Goal: Information Seeking & Learning: Learn about a topic

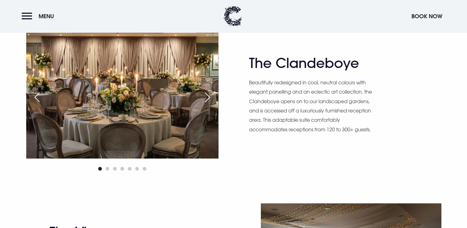
scroll to position [369, 0]
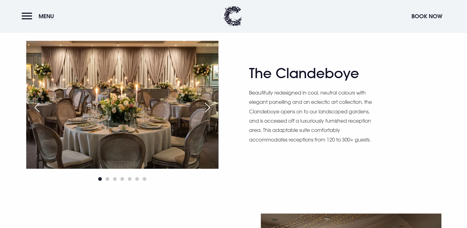
click at [208, 106] on div "Next slide" at bounding box center [207, 108] width 15 height 14
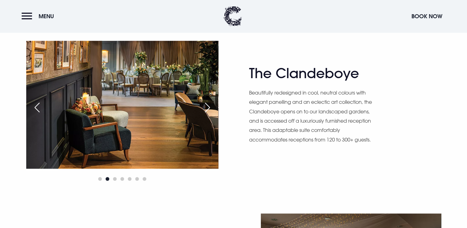
click at [208, 106] on div "Next slide" at bounding box center [207, 108] width 15 height 14
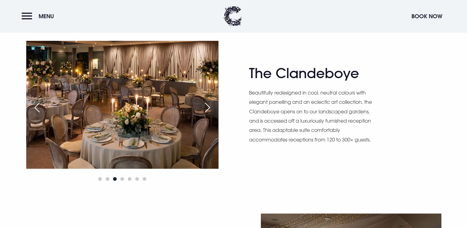
click at [208, 106] on div "Next slide" at bounding box center [207, 108] width 15 height 14
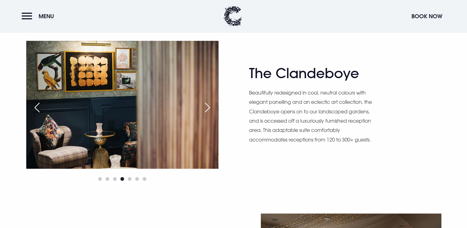
click at [208, 106] on div "Next slide" at bounding box center [207, 108] width 15 height 14
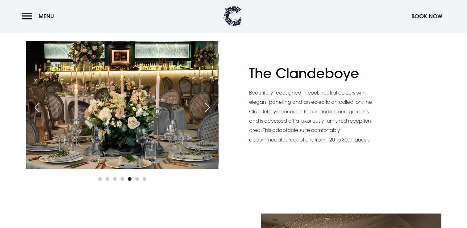
click at [208, 106] on div "Next slide" at bounding box center [207, 108] width 15 height 14
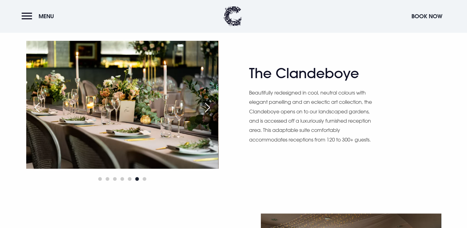
click at [208, 106] on div "Next slide" at bounding box center [207, 108] width 15 height 14
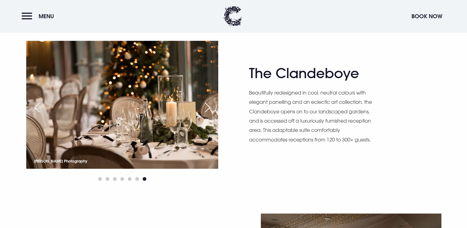
click at [208, 106] on div "Next slide" at bounding box center [207, 108] width 15 height 14
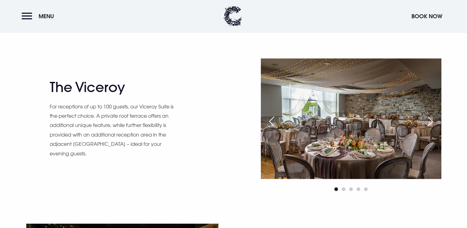
scroll to position [542, 0]
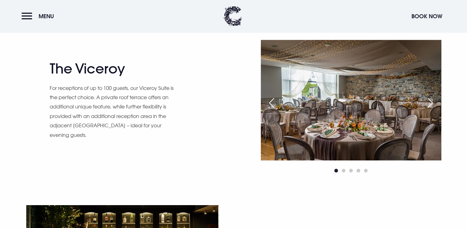
click at [432, 100] on div "Next slide" at bounding box center [429, 103] width 15 height 14
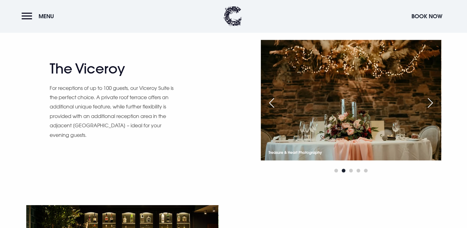
click at [432, 100] on div "Next slide" at bounding box center [429, 103] width 15 height 14
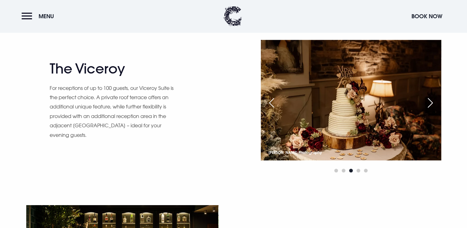
click at [432, 100] on div "Next slide" at bounding box center [429, 103] width 15 height 14
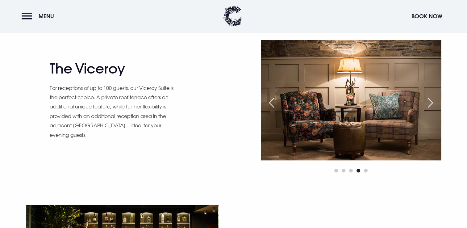
click at [432, 100] on div "Next slide" at bounding box center [429, 103] width 15 height 14
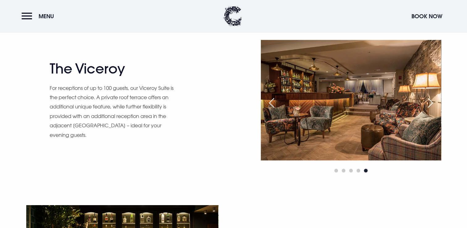
click at [432, 100] on div "Next slide" at bounding box center [429, 103] width 15 height 14
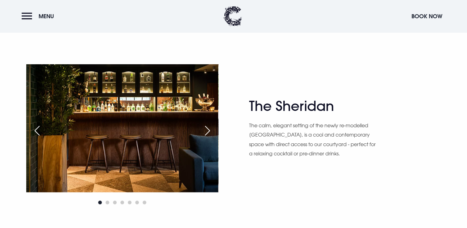
scroll to position [687, 0]
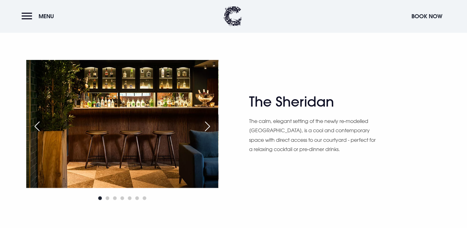
click at [209, 126] on div "Next slide" at bounding box center [207, 126] width 15 height 14
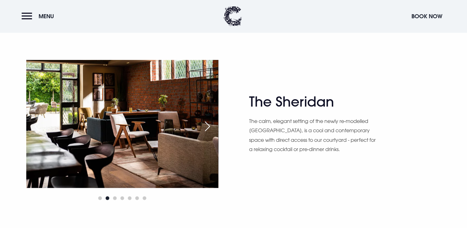
click at [209, 126] on div "Next slide" at bounding box center [207, 126] width 15 height 14
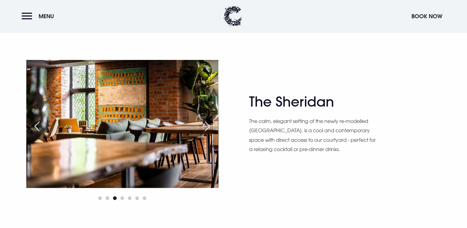
click at [209, 127] on div "Next slide" at bounding box center [207, 126] width 15 height 14
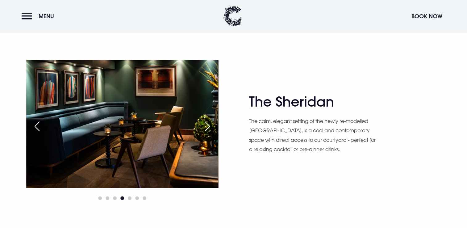
click at [209, 127] on div "Next slide" at bounding box center [207, 126] width 15 height 14
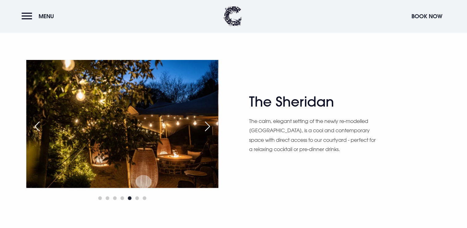
click at [209, 127] on div "Next slide" at bounding box center [207, 126] width 15 height 14
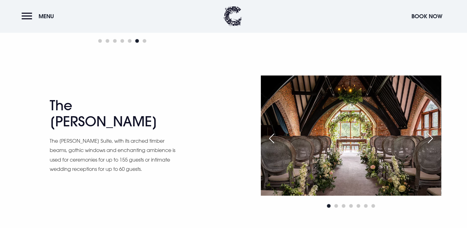
scroll to position [846, 0]
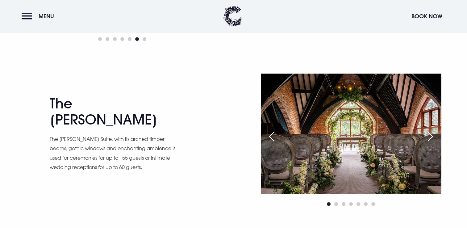
click at [431, 137] on div "Next slide" at bounding box center [429, 137] width 15 height 14
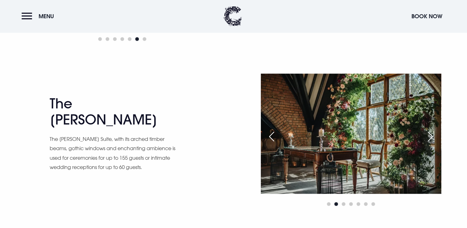
click at [431, 137] on div "Next slide" at bounding box center [429, 137] width 15 height 14
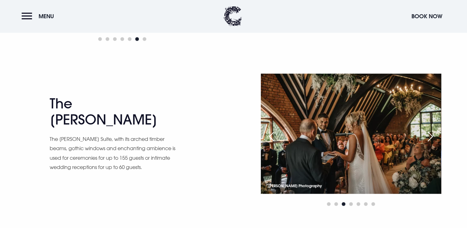
click at [431, 138] on div "Next slide" at bounding box center [429, 137] width 15 height 14
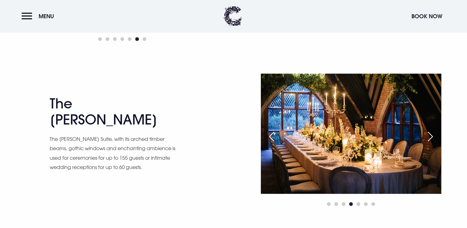
click at [431, 138] on div "Next slide" at bounding box center [429, 137] width 15 height 14
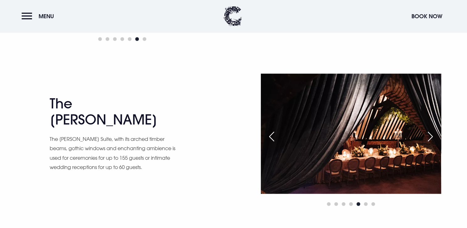
click at [433, 141] on div "Next slide" at bounding box center [429, 137] width 15 height 14
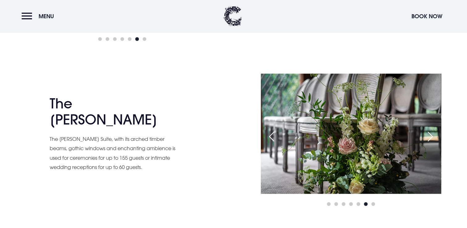
click at [434, 145] on img at bounding box center [351, 133] width 180 height 120
click at [427, 139] on div "Next slide" at bounding box center [429, 137] width 15 height 14
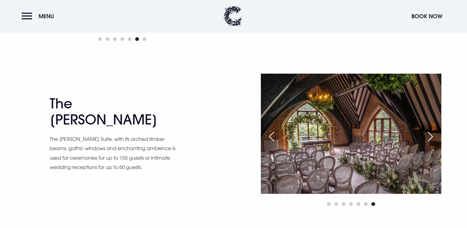
click at [427, 139] on div "Next slide" at bounding box center [429, 137] width 15 height 14
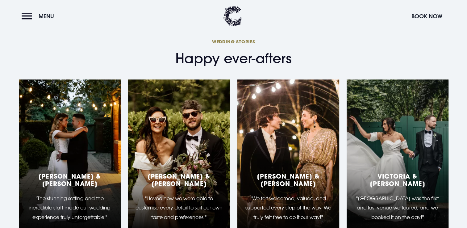
scroll to position [1075, 0]
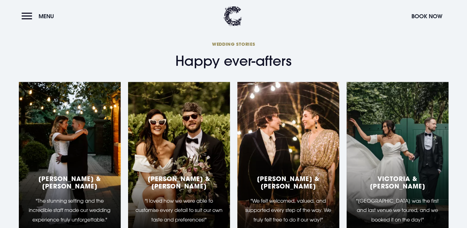
click at [297, 150] on div "[PERSON_NAME] & [PERSON_NAME] "We felt welcomed, valued, and supported every st…" at bounding box center [288, 159] width 102 height 154
